Goal: Information Seeking & Learning: Find specific fact

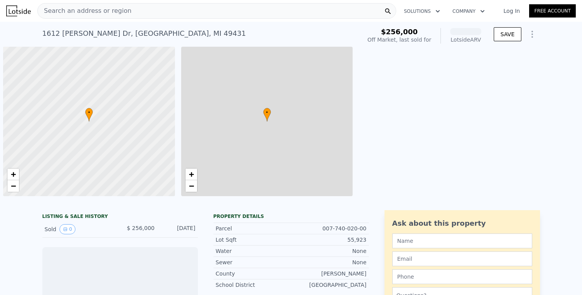
scroll to position [0, 3]
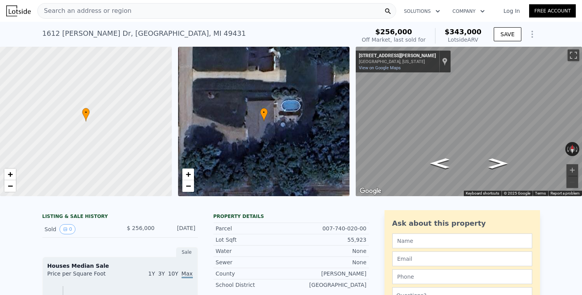
click at [76, 232] on div "Sold 0" at bounding box center [79, 229] width 69 height 10
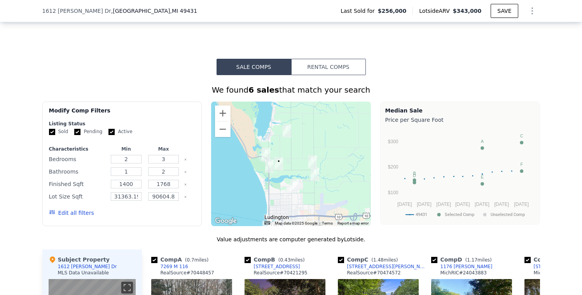
scroll to position [637, 0]
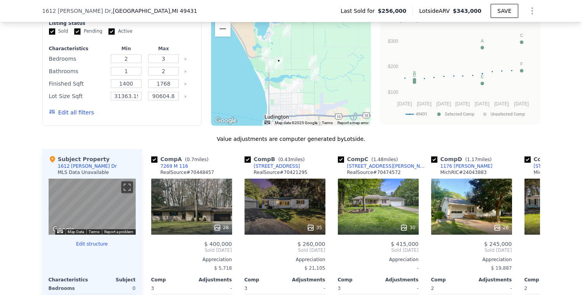
click at [82, 167] on div "1612 [PERSON_NAME] Dr" at bounding box center [87, 166] width 59 height 6
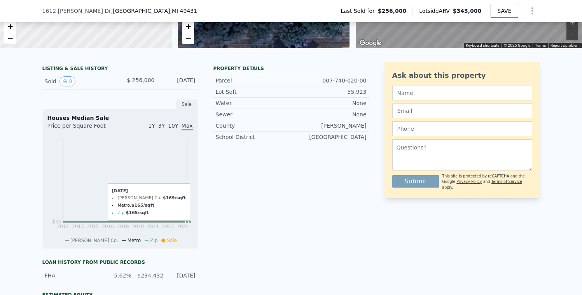
scroll to position [205, 0]
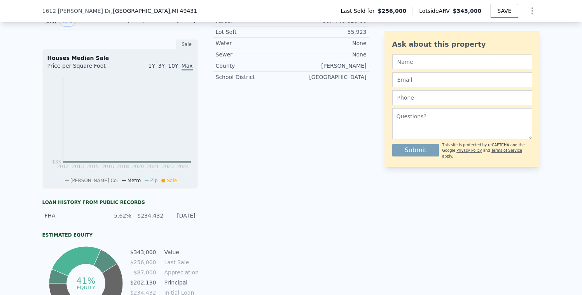
click at [175, 68] on span "10Y" at bounding box center [173, 66] width 10 height 6
click at [192, 64] on span "Max" at bounding box center [187, 66] width 11 height 6
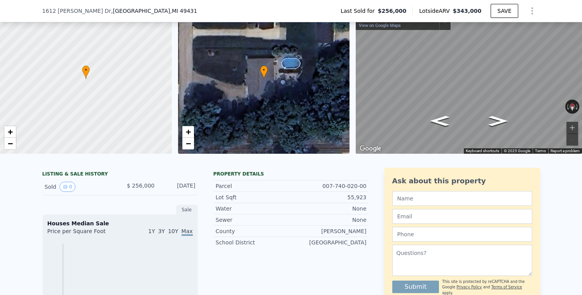
scroll to position [20, 0]
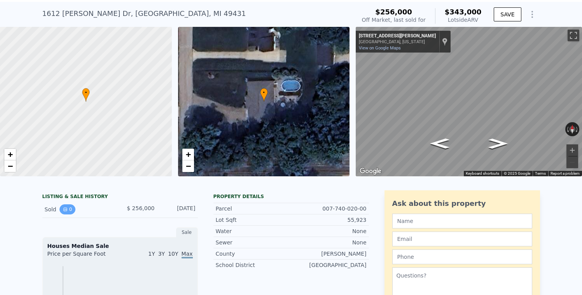
click at [65, 213] on button "0" at bounding box center [68, 209] width 16 height 10
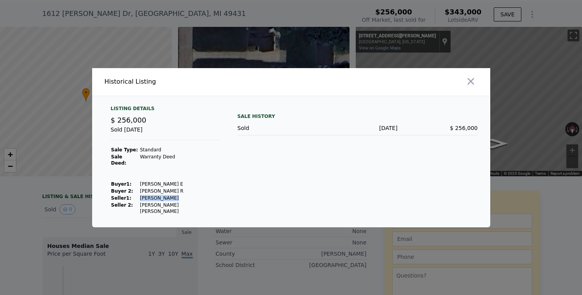
drag, startPoint x: 179, startPoint y: 198, endPoint x: 135, endPoint y: 198, distance: 44.0
click at [135, 198] on tr "Seller 1 : [PERSON_NAME]" at bounding box center [165, 198] width 108 height 7
click at [467, 86] on icon "button" at bounding box center [471, 81] width 11 height 11
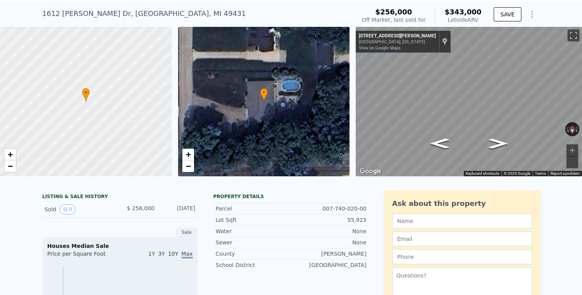
scroll to position [0, 0]
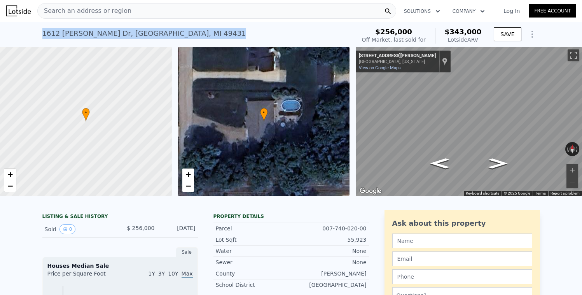
drag, startPoint x: 44, startPoint y: 35, endPoint x: 181, endPoint y: 35, distance: 137.3
click at [181, 35] on div "[STREET_ADDRESS][PERSON_NAME] Sold [DATE] for $256k (~ARV $343k )" at bounding box center [197, 36] width 310 height 22
copy div "[STREET_ADDRESS][PERSON_NAME]"
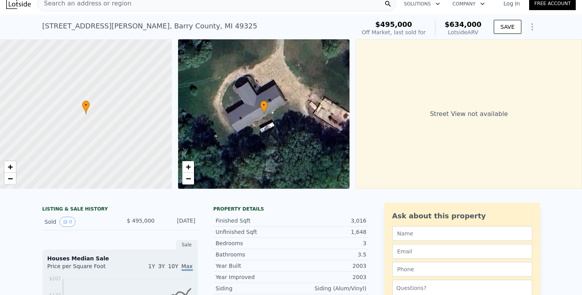
scroll to position [2, 0]
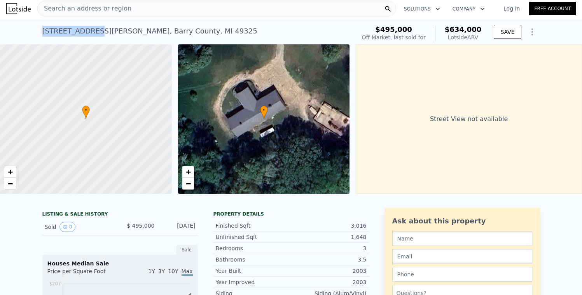
drag, startPoint x: 39, startPoint y: 31, endPoint x: 91, endPoint y: 33, distance: 51.8
click at [91, 33] on div "3851 Eckert Rd , Barry County , MI 49325 Sold Mar 2011 for $495k (~ARV $634k ) …" at bounding box center [291, 31] width 582 height 25
copy div "3851 Eckert Rd"
